Goal: Information Seeking & Learning: Understand process/instructions

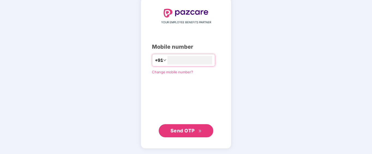
type input "**********"
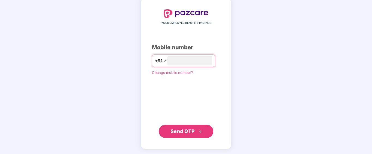
click at [183, 129] on span "Send OTP" at bounding box center [182, 131] width 24 height 6
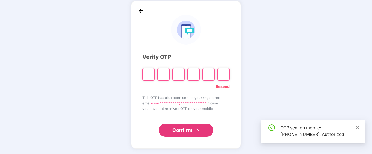
scroll to position [24, 0]
click at [358, 128] on icon "close" at bounding box center [358, 127] width 4 height 4
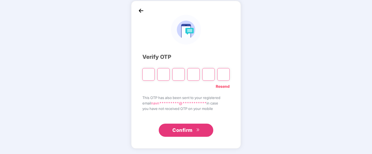
click at [155, 76] on div at bounding box center [185, 72] width 87 height 16
click at [146, 73] on input "Please enter verification code. Digit 1" at bounding box center [148, 74] width 12 height 13
type input "*"
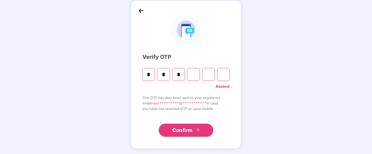
type input "*"
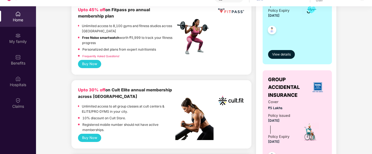
scroll to position [147, 0]
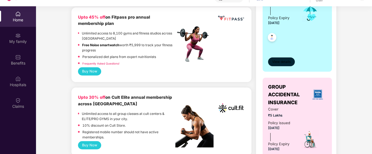
click at [278, 62] on span "View details" at bounding box center [281, 61] width 19 height 5
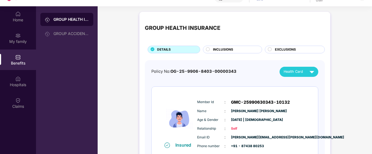
scroll to position [31, 0]
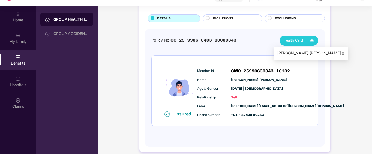
click at [302, 54] on div "Navneet Kumar Singh" at bounding box center [311, 53] width 68 height 6
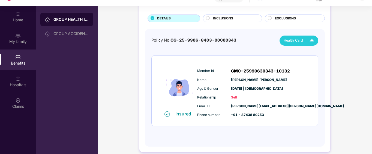
scroll to position [0, 0]
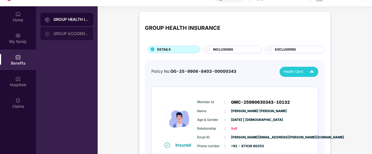
click at [68, 32] on div "GROUP ACCIDENTAL INSURANCE" at bounding box center [70, 33] width 35 height 4
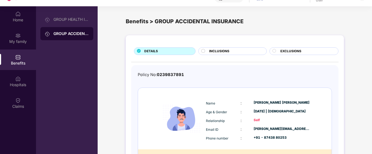
scroll to position [38, 0]
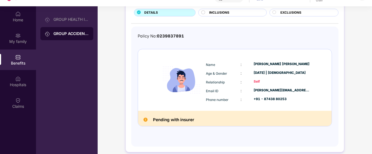
click at [183, 120] on h2 "Pending with insurer" at bounding box center [173, 119] width 41 height 7
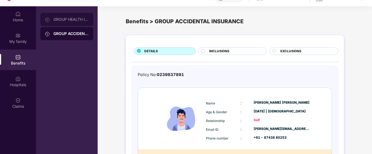
click at [68, 19] on div "GROUP HEALTH INSURANCE" at bounding box center [70, 19] width 35 height 4
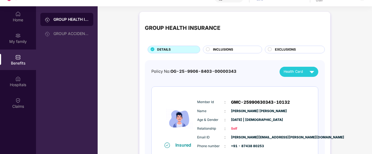
click at [218, 47] on span "INCLUSIONS" at bounding box center [223, 49] width 20 height 5
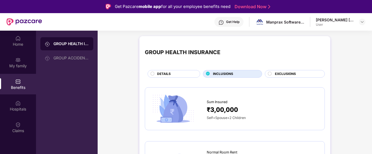
click at [271, 73] on circle at bounding box center [270, 73] width 4 height 4
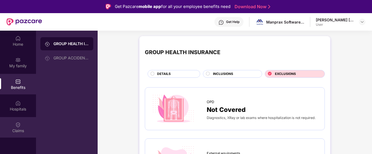
click at [16, 128] on div "Claims" at bounding box center [18, 130] width 36 height 5
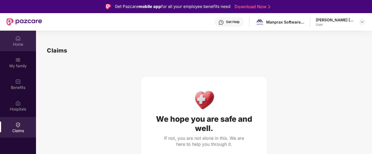
click at [18, 45] on div "Home" at bounding box center [18, 43] width 36 height 5
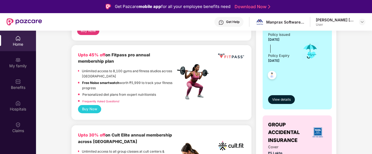
scroll to position [139, 0]
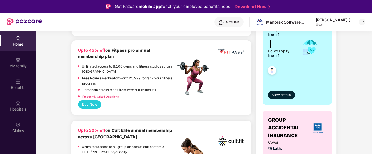
click at [85, 100] on button "Buy Now" at bounding box center [89, 104] width 23 height 8
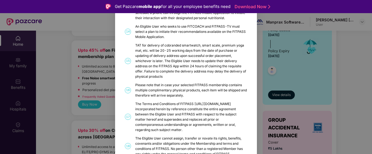
scroll to position [315, 0]
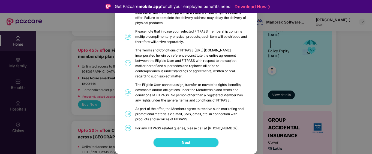
click at [185, 142] on span "Next" at bounding box center [186, 142] width 9 height 6
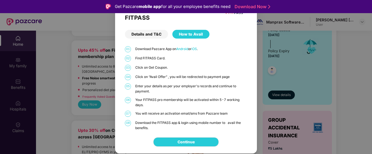
scroll to position [0, 0]
click at [185, 142] on link "Continue" at bounding box center [185, 142] width 17 height 6
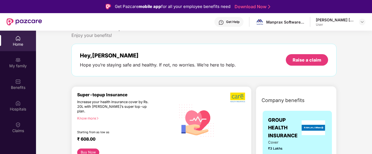
scroll to position [11, 0]
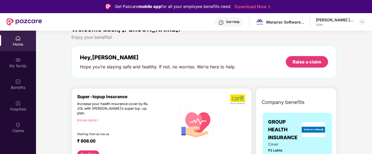
click at [86, 150] on button "Buy Now" at bounding box center [88, 154] width 22 height 8
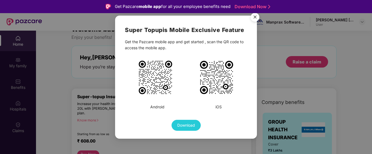
click at [254, 20] on img "Close" at bounding box center [254, 17] width 15 height 15
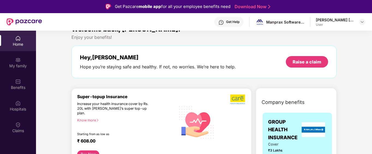
scroll to position [0, 0]
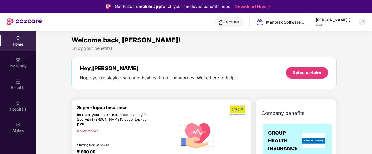
click at [362, 21] on img at bounding box center [362, 22] width 4 height 4
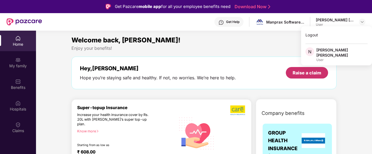
click at [303, 69] on div "Raise a claim" at bounding box center [307, 72] width 42 height 11
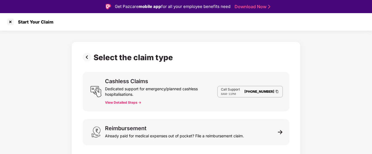
scroll to position [13, 0]
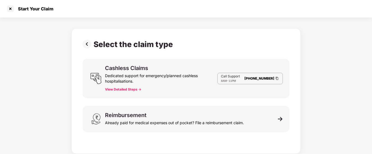
click at [123, 88] on button "View Detailed Steps ->" at bounding box center [123, 89] width 36 height 4
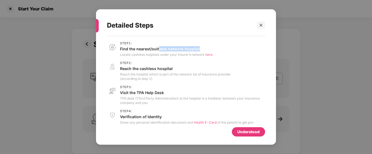
drag, startPoint x: 158, startPoint y: 49, endPoint x: 209, endPoint y: 51, distance: 50.7
click at [209, 51] on p "Find the nearest/suitable network hospital" at bounding box center [166, 48] width 93 height 5
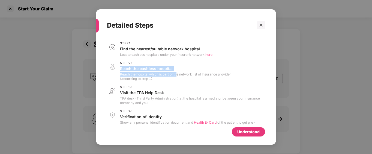
drag, startPoint x: 119, startPoint y: 69, endPoint x: 177, endPoint y: 74, distance: 57.7
click at [177, 74] on div "Step 2 : Reach the cashless hospital Reach the hospital which is part of the ne…" at bounding box center [186, 71] width 158 height 20
click at [166, 84] on div "Step 1 : Find the nearest/suitable network hospital Locate cashless hospitals u…" at bounding box center [186, 94] width 158 height 107
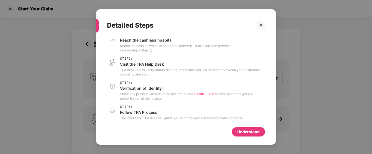
scroll to position [31, 0]
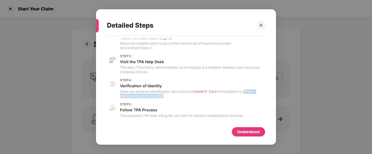
drag, startPoint x: 245, startPoint y: 91, endPoint x: 254, endPoint y: 98, distance: 11.0
click at [254, 98] on p "Show any personal identification document and Health E-Card of the patient to g…" at bounding box center [192, 93] width 145 height 9
click at [241, 131] on div "Understood" at bounding box center [248, 131] width 22 height 6
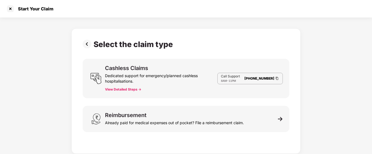
scroll to position [0, 0]
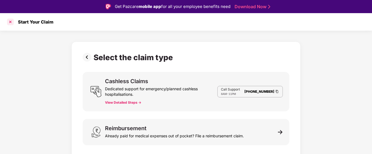
click at [10, 22] on div at bounding box center [10, 21] width 9 height 9
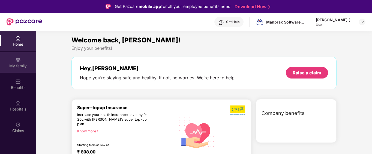
click at [22, 67] on div "My family" at bounding box center [18, 65] width 36 height 5
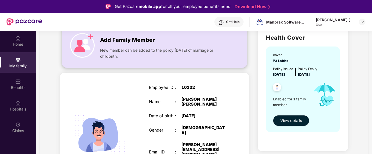
scroll to position [44, 0]
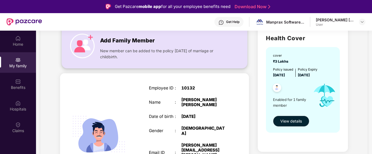
click at [116, 55] on span "New member can be added to the policy within 30 days of marriage or childbirth." at bounding box center [163, 54] width 127 height 12
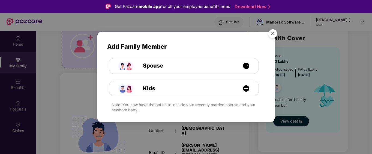
click at [272, 35] on img "Close" at bounding box center [272, 34] width 15 height 15
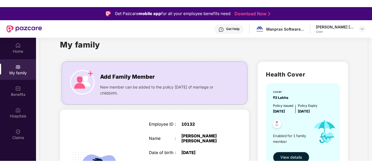
scroll to position [0, 0]
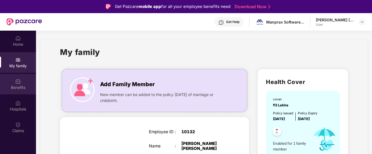
click at [16, 82] on img at bounding box center [17, 81] width 5 height 5
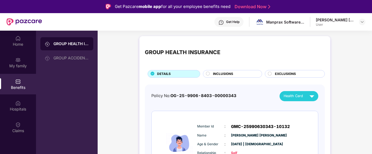
click at [16, 82] on img at bounding box center [17, 81] width 5 height 5
